Goal: Task Accomplishment & Management: Manage account settings

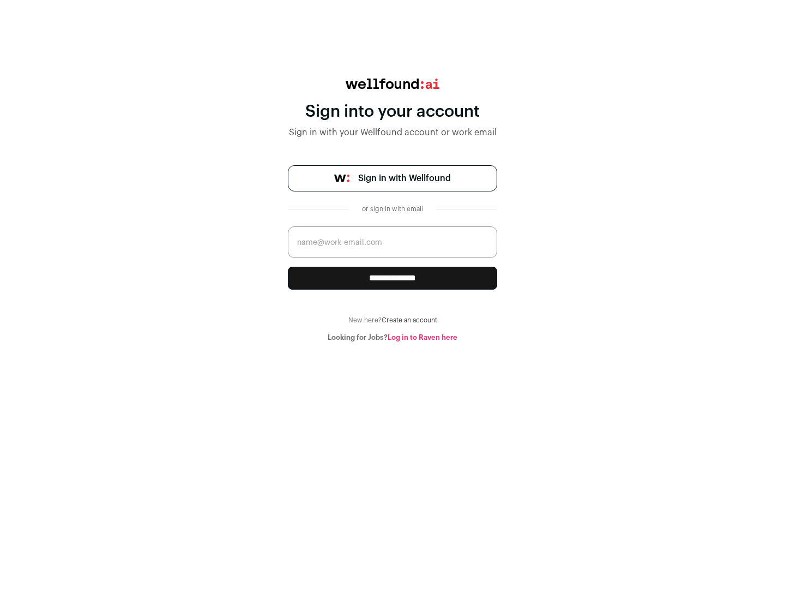
click at [404, 178] on span "Sign in with Wellfound" at bounding box center [404, 178] width 93 height 13
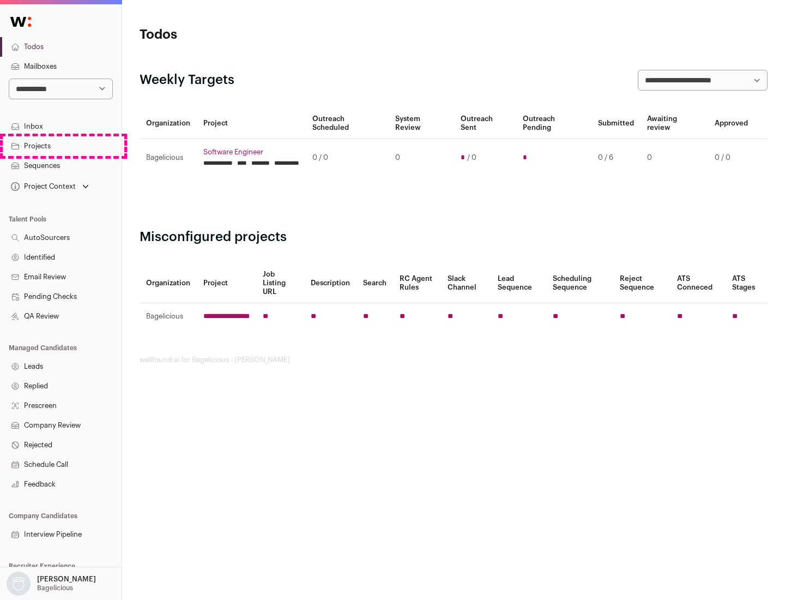
click at [61, 146] on link "Projects" at bounding box center [61, 146] width 122 height 20
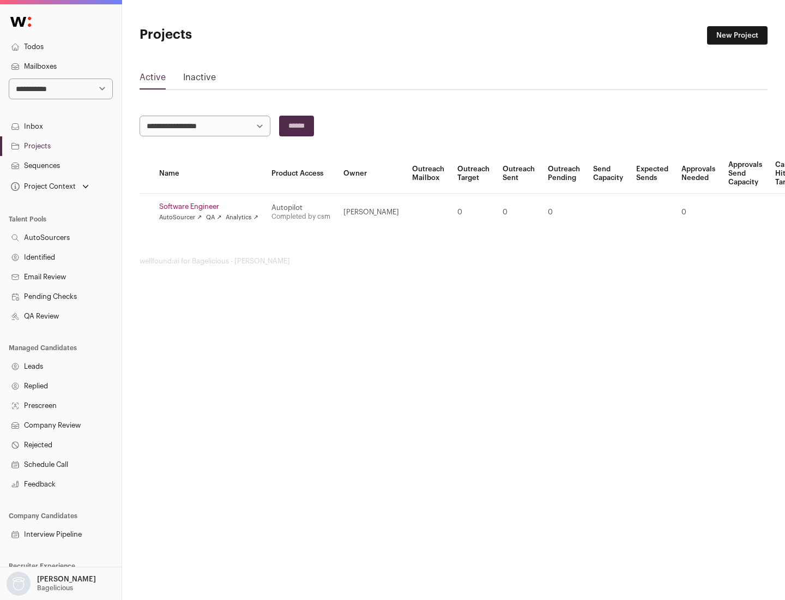
click at [212, 207] on link "Software Engineer" at bounding box center [208, 206] width 99 height 9
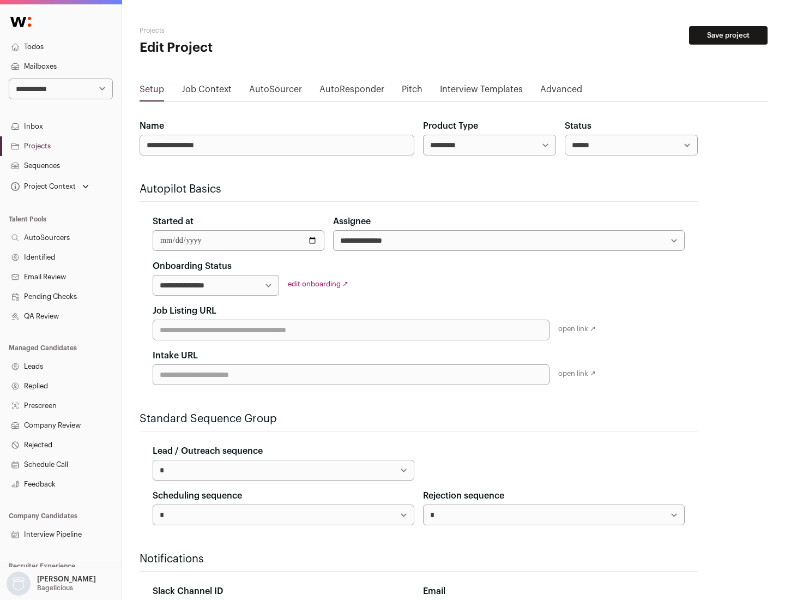
click at [729, 35] on button "Save project" at bounding box center [728, 35] width 79 height 19
